Goal: Check status: Check status

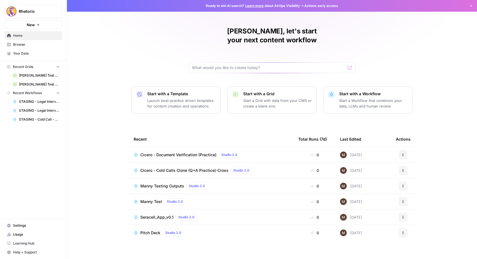
click at [28, 49] on link "Browse" at bounding box center [33, 44] width 58 height 9
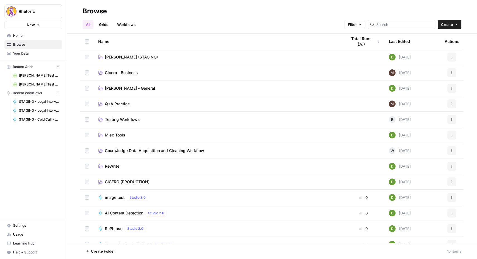
click at [116, 180] on span "CICERO (PRODUCTION)" at bounding box center [127, 182] width 45 height 6
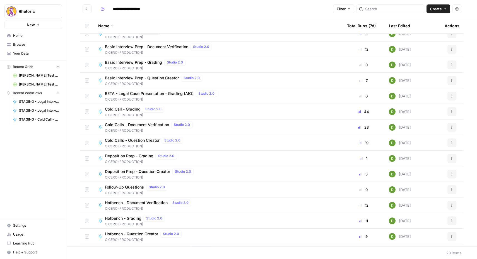
scroll to position [8, 0]
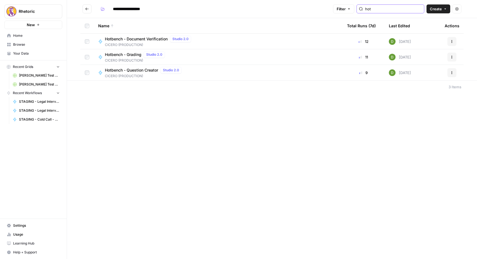
type input "hot"
click at [129, 40] on span "Hotbench - Document Verification" at bounding box center [136, 39] width 63 height 6
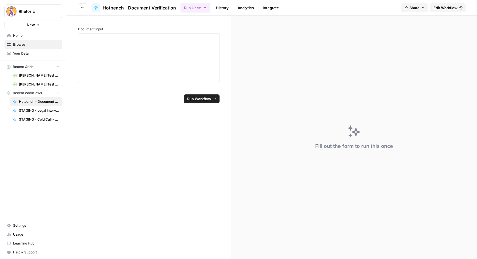
click at [216, 8] on link "History" at bounding box center [223, 7] width 20 height 9
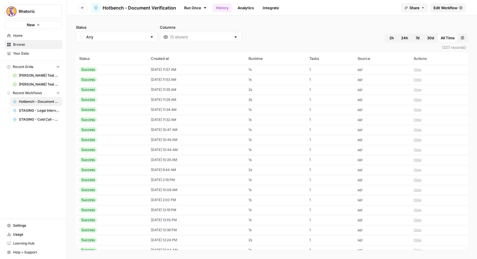
click at [98, 80] on div "Success" at bounding box center [111, 79] width 65 height 5
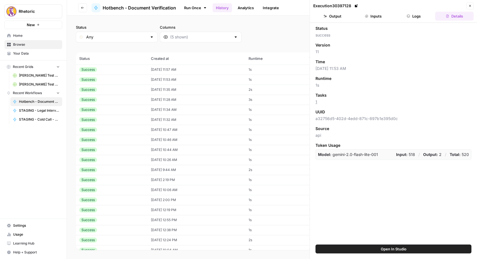
click at [108, 68] on div "Success" at bounding box center [111, 69] width 65 height 5
click at [109, 78] on div "Success" at bounding box center [111, 79] width 65 height 5
click at [109, 89] on div "Success" at bounding box center [111, 89] width 65 height 5
click at [114, 80] on div "Success" at bounding box center [111, 79] width 65 height 5
click at [115, 68] on div "Success" at bounding box center [111, 69] width 65 height 5
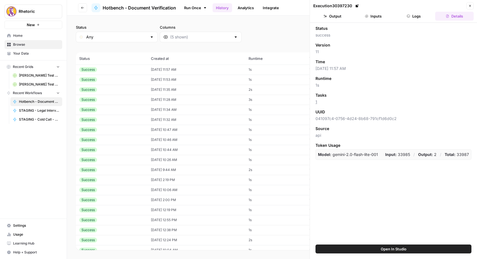
click at [455, 16] on button "Details" at bounding box center [454, 16] width 38 height 9
click at [375, 15] on button "Inputs" at bounding box center [373, 16] width 38 height 9
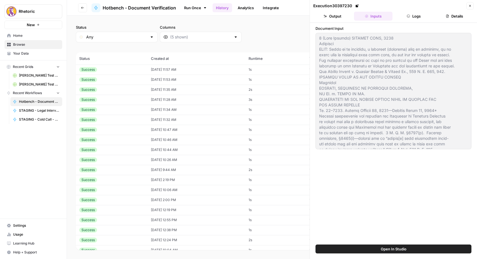
click at [411, 15] on button "Logs" at bounding box center [414, 16] width 38 height 9
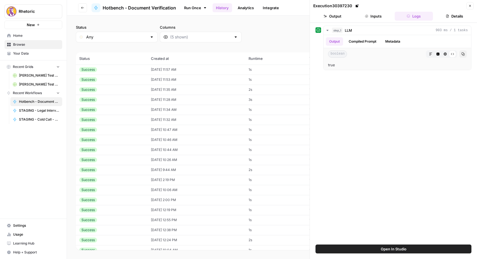
click at [382, 14] on button "Inputs" at bounding box center [373, 16] width 38 height 9
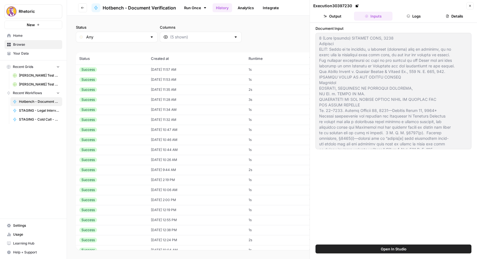
click at [412, 15] on button "Logs" at bounding box center [414, 16] width 38 height 9
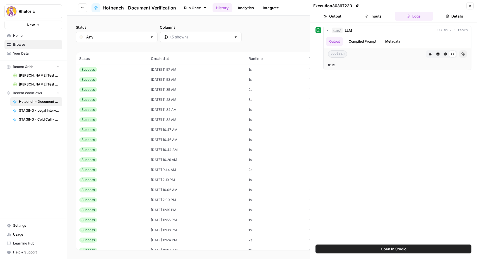
click at [165, 71] on td "[DATE] 11:57 AM" at bounding box center [197, 70] width 98 height 10
click at [164, 81] on td "[DATE] 11:53 AM" at bounding box center [197, 80] width 98 height 10
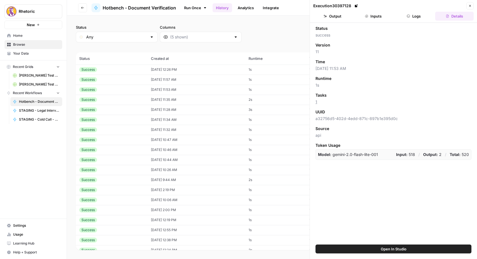
click at [186, 69] on td "09/29/25 at 12:26 PM" at bounding box center [197, 70] width 98 height 10
click at [374, 16] on button "Inputs" at bounding box center [373, 16] width 38 height 9
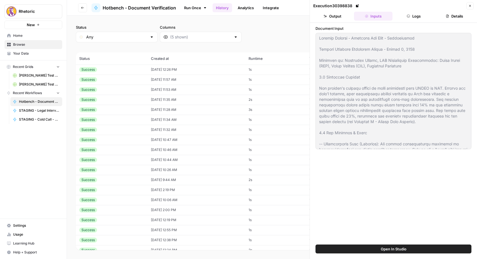
click at [335, 16] on button "Output" at bounding box center [332, 16] width 38 height 9
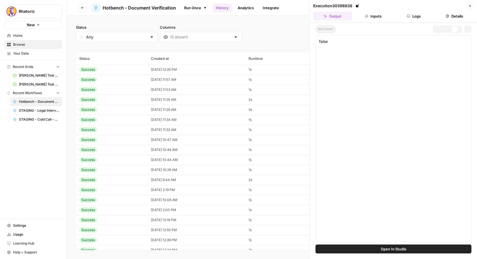
click at [373, 16] on button "Inputs" at bounding box center [373, 16] width 38 height 9
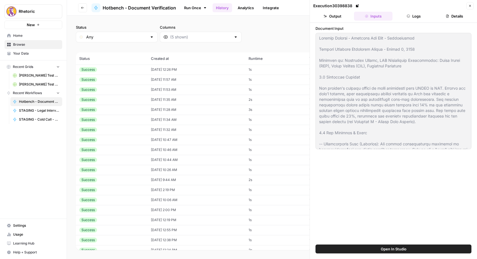
click at [417, 15] on button "Logs" at bounding box center [414, 16] width 38 height 9
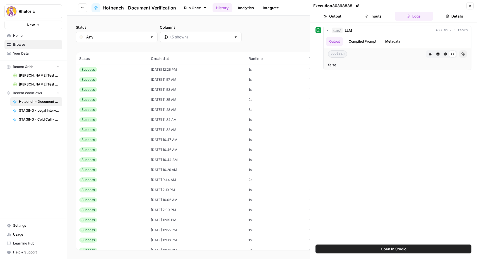
click at [372, 15] on button "Inputs" at bounding box center [373, 16] width 38 height 9
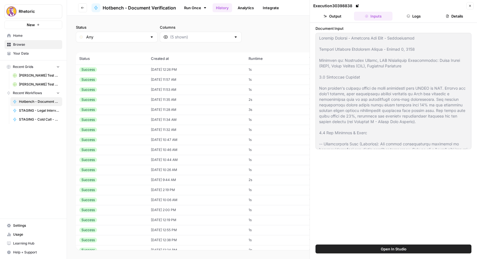
scroll to position [50, 0]
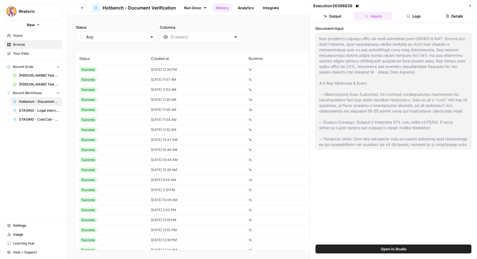
click at [129, 71] on div "Success" at bounding box center [111, 69] width 65 height 5
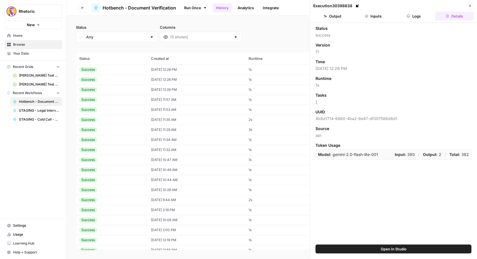
click at [170, 78] on td "09/29/25 at 12:28 PM" at bounding box center [197, 80] width 98 height 10
click at [371, 15] on button "Inputs" at bounding box center [373, 16] width 38 height 9
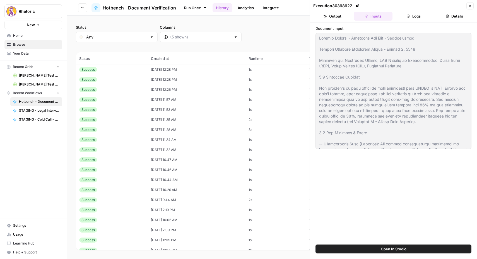
click at [412, 15] on button "Logs" at bounding box center [414, 16] width 38 height 9
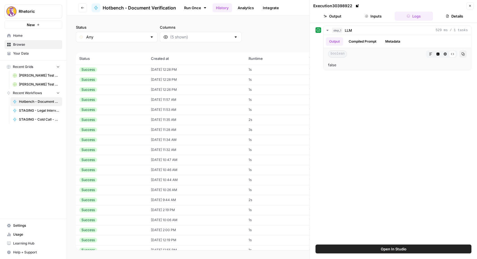
click at [193, 73] on td "09/29/25 at 12:28 PM" at bounding box center [197, 70] width 98 height 10
click at [375, 12] on button "Inputs" at bounding box center [373, 16] width 38 height 9
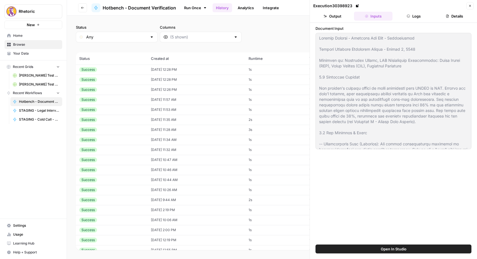
click at [405, 15] on button "Logs" at bounding box center [414, 16] width 38 height 9
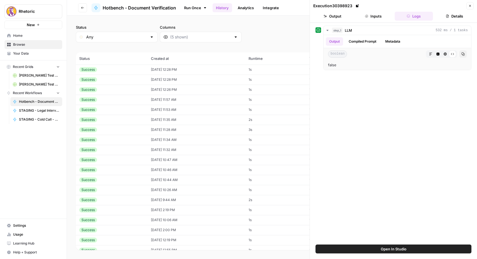
click at [338, 15] on button "Output" at bounding box center [332, 16] width 38 height 9
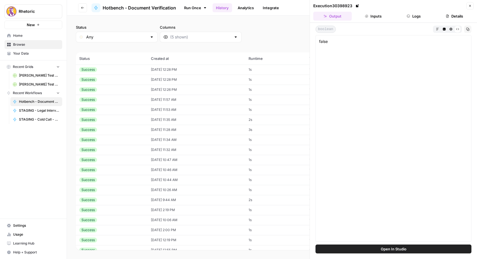
click at [455, 18] on button "Details" at bounding box center [454, 16] width 38 height 9
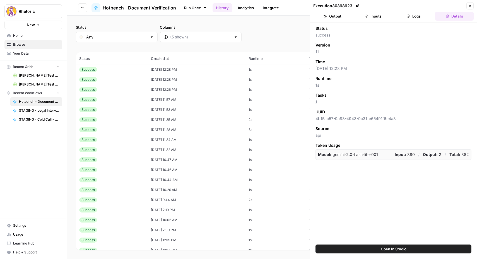
click at [153, 89] on td "09/29/25 at 12:26 PM" at bounding box center [197, 90] width 98 height 10
click at [156, 90] on td "09/29/25 at 12:26 PM" at bounding box center [197, 90] width 98 height 10
click at [95, 90] on div "Success" at bounding box center [88, 89] width 18 height 5
click at [372, 15] on button "Inputs" at bounding box center [373, 16] width 38 height 9
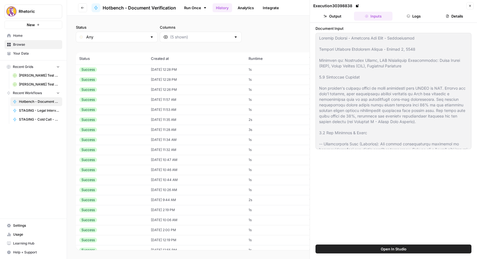
click at [136, 98] on div "Success" at bounding box center [111, 99] width 65 height 5
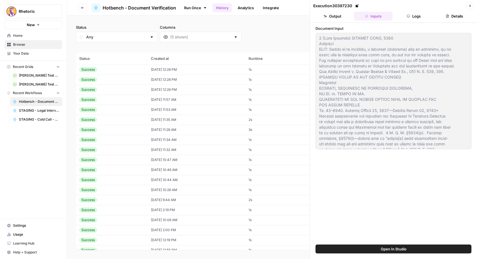
click at [154, 108] on td "[DATE] 11:53 AM" at bounding box center [197, 110] width 98 height 10
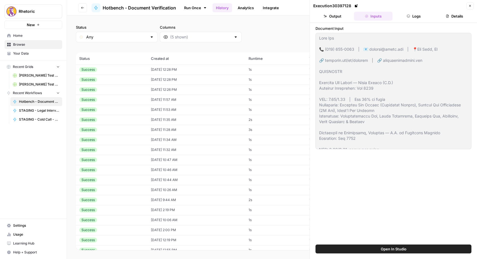
click at [154, 100] on td "[DATE] 11:57 AM" at bounding box center [197, 100] width 98 height 10
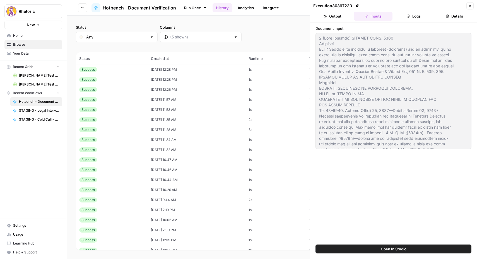
click at [155, 91] on td "09/29/25 at 12:26 PM" at bounding box center [197, 90] width 98 height 10
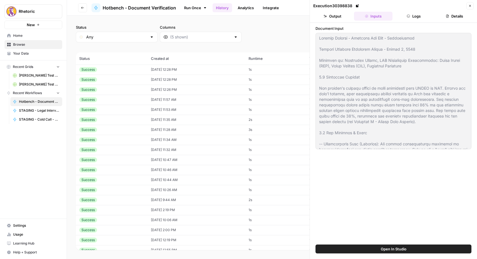
click at [154, 99] on td "[DATE] 11:57 AM" at bounding box center [197, 100] width 98 height 10
type textarea "1 (Slip Opinion) OCTOBER TERM, 2018 Syllabus NOTE: Where it is feasible, a syll…"
